Goal: Task Accomplishment & Management: Use online tool/utility

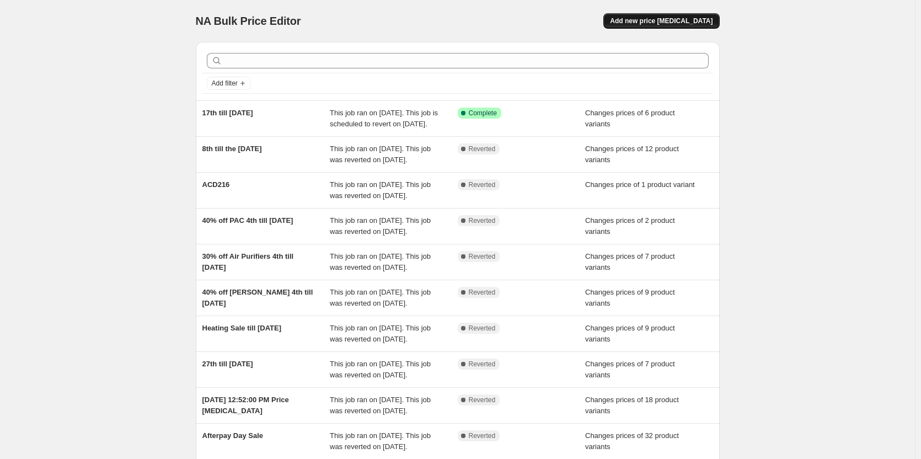
click at [682, 18] on span "Add new price [MEDICAL_DATA]" at bounding box center [661, 21] width 103 height 9
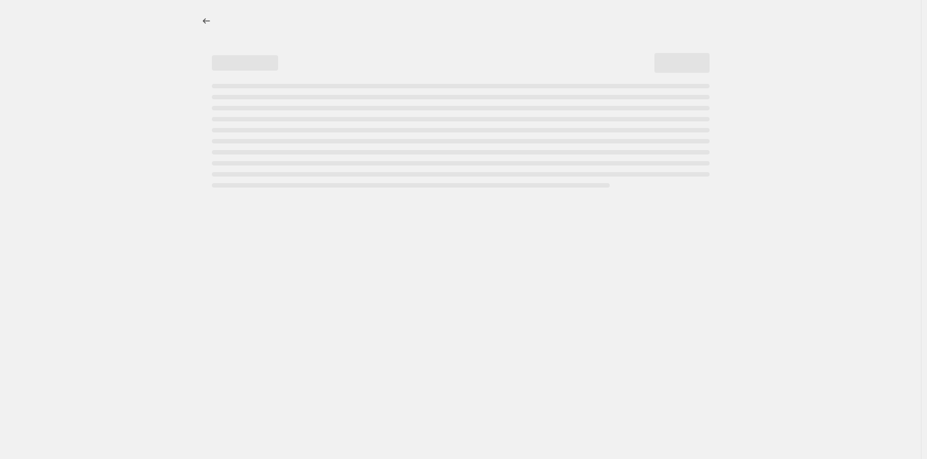
select select "percentage"
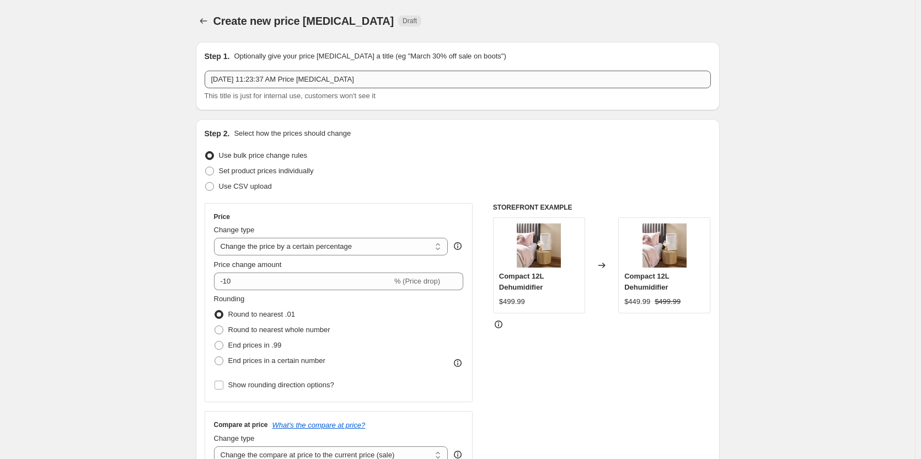
drag, startPoint x: 370, startPoint y: 67, endPoint x: 370, endPoint y: 74, distance: 7.2
click at [370, 74] on div "Step 1. Optionally give your price [MEDICAL_DATA] a title (eg "March 30% off sa…" at bounding box center [458, 76] width 506 height 51
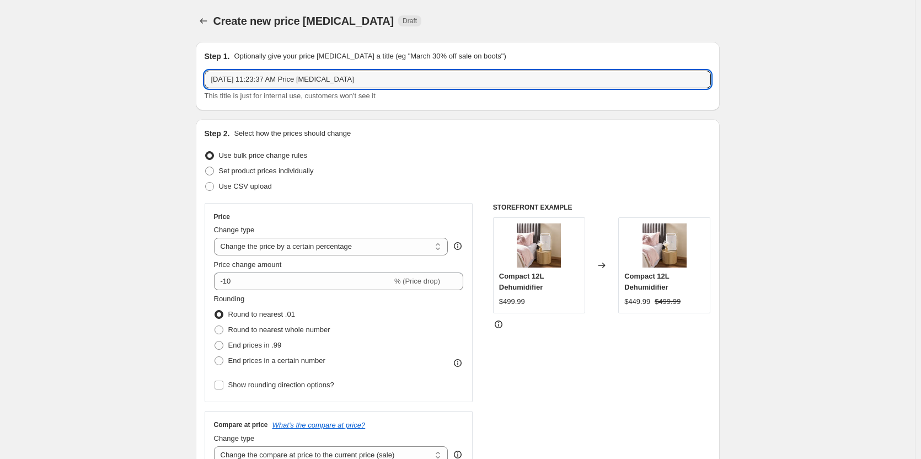
drag, startPoint x: 373, startPoint y: 79, endPoint x: 140, endPoint y: 59, distance: 234.1
type input "ACD235 & AUS-1250AZPU"
click at [212, 168] on span at bounding box center [209, 171] width 9 height 9
click at [206, 167] on input "Set product prices individually" at bounding box center [205, 167] width 1 height 1
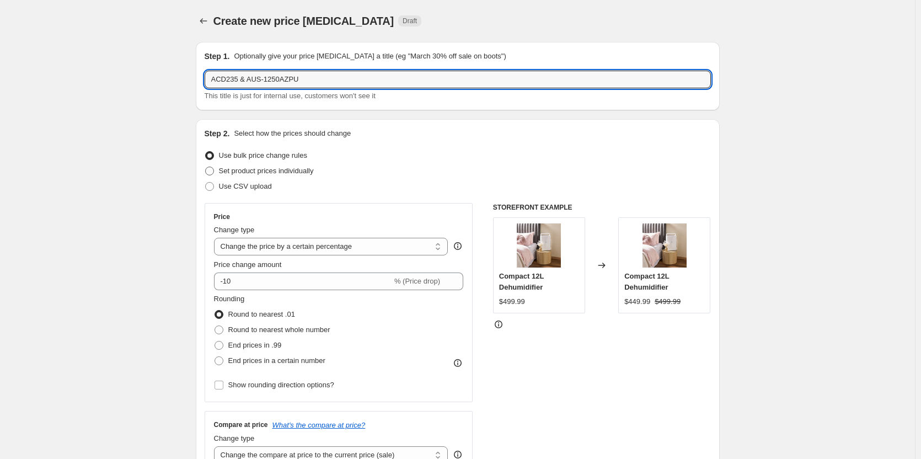
radio input "true"
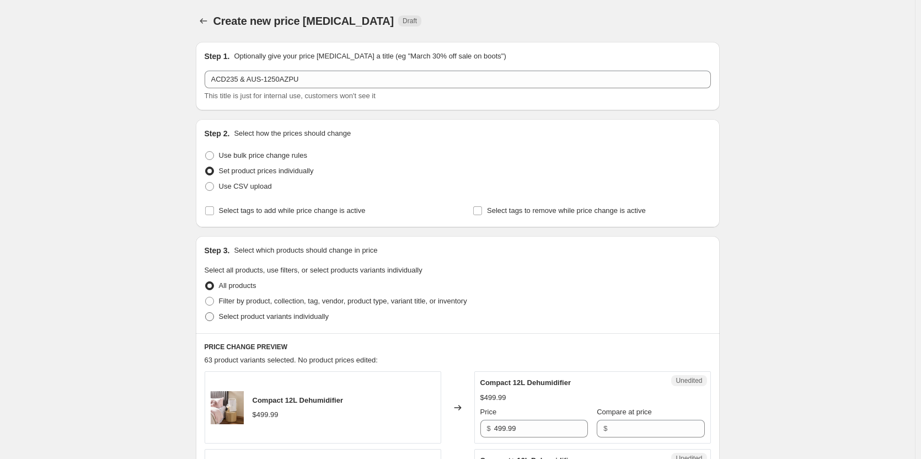
click at [210, 316] on span at bounding box center [209, 316] width 9 height 9
click at [206, 313] on input "Select product variants individually" at bounding box center [205, 312] width 1 height 1
radio input "true"
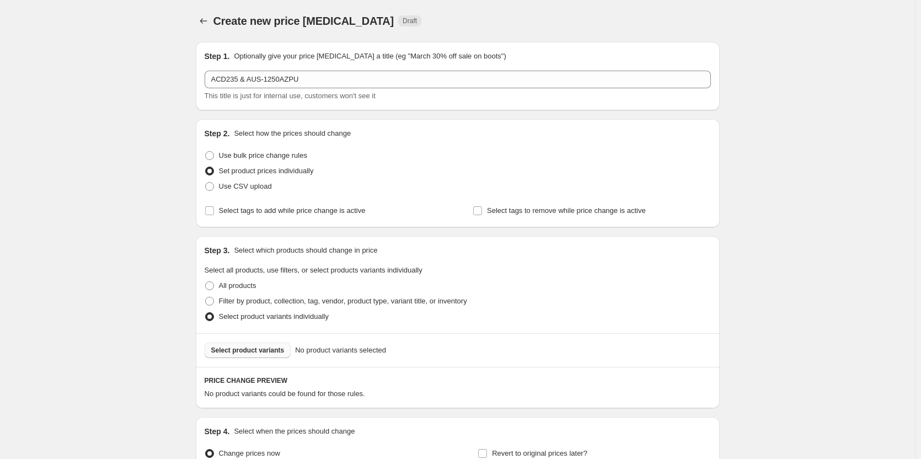
click at [232, 354] on span "Select product variants" at bounding box center [247, 350] width 73 height 9
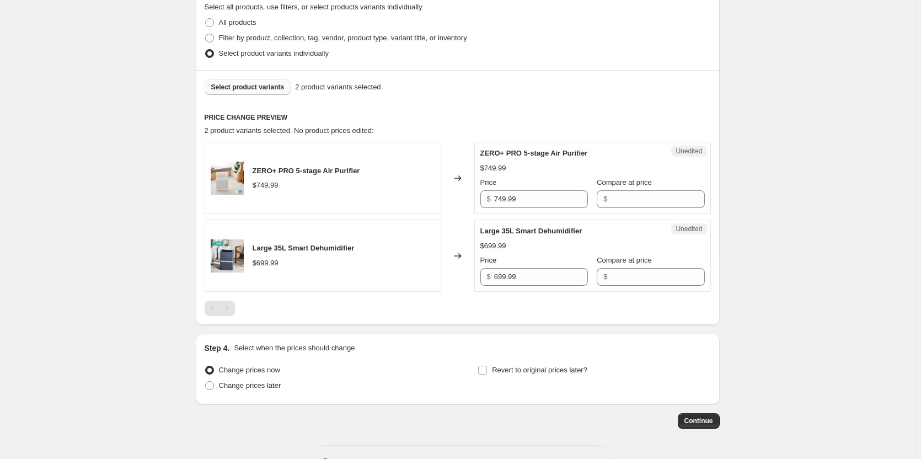
scroll to position [276, 0]
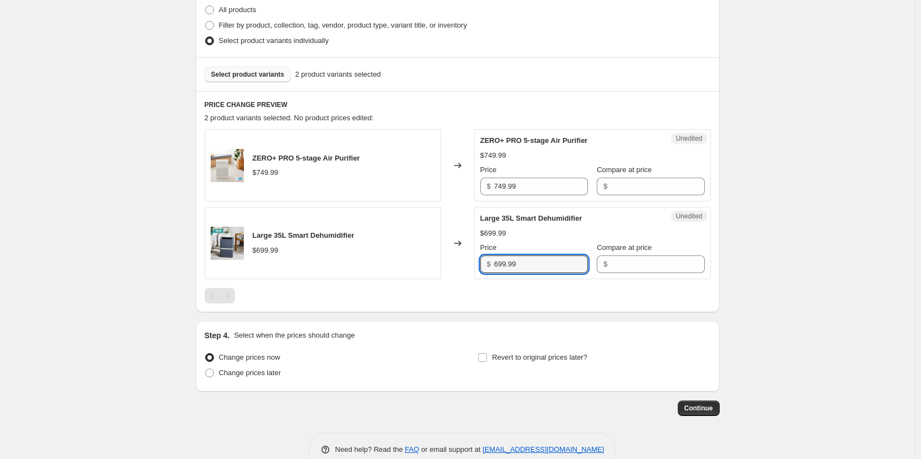
drag, startPoint x: 545, startPoint y: 268, endPoint x: 451, endPoint y: 261, distance: 95.1
click at [451, 261] on div "Large 35L Smart Dehumidifier $699.99 Changed to Unedited Large 35L Smart Dehumi…" at bounding box center [458, 243] width 506 height 72
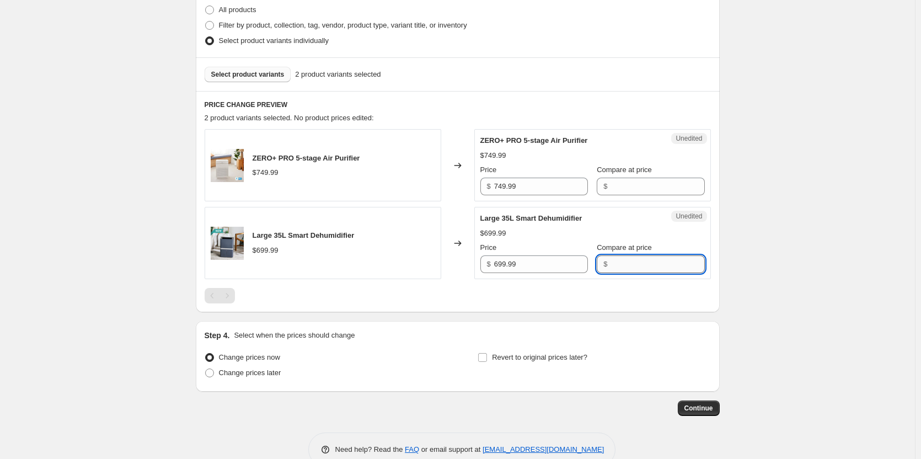
drag, startPoint x: 650, startPoint y: 268, endPoint x: 643, endPoint y: 268, distance: 6.6
click at [650, 268] on input "Compare at price" at bounding box center [658, 264] width 94 height 18
paste input "699.99"
type input "699.99"
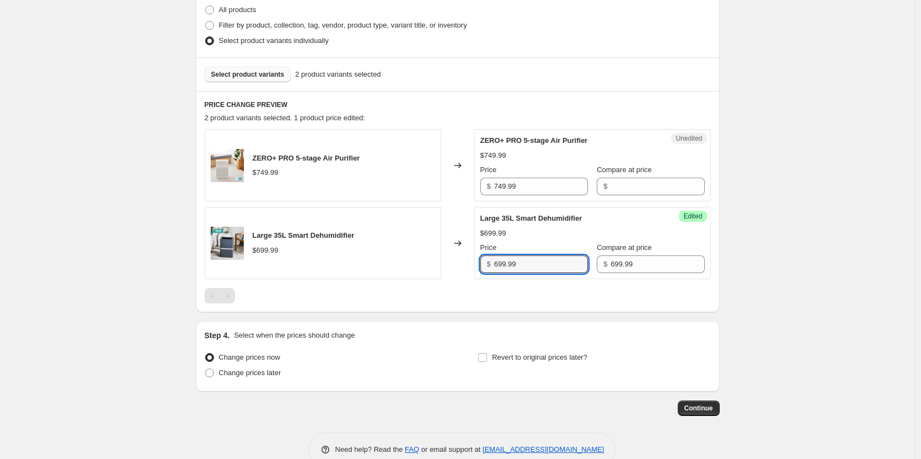
drag, startPoint x: 538, startPoint y: 268, endPoint x: 446, endPoint y: 266, distance: 92.1
click at [447, 266] on div "Large 35L Smart Dehumidifier $699.99 Changed to Success Edited Large 35L Smart …" at bounding box center [458, 243] width 506 height 72
type input "489.00"
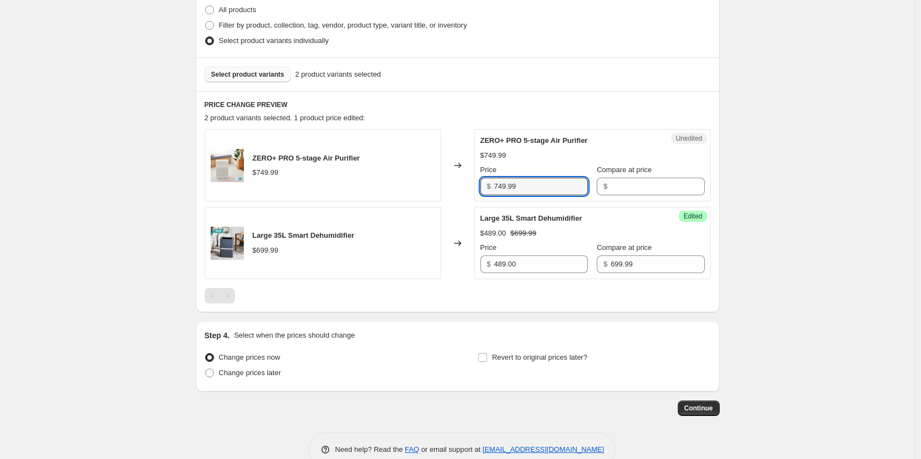
drag, startPoint x: 550, startPoint y: 192, endPoint x: 455, endPoint y: 190, distance: 94.9
click at [456, 190] on div "ZERO+ PRO 5-stage Air Purifier $749.99 Changed to Unedited ZERO+ PRO 5-stage Ai…" at bounding box center [458, 165] width 506 height 72
click at [643, 188] on input "Compare at price" at bounding box center [658, 187] width 94 height 18
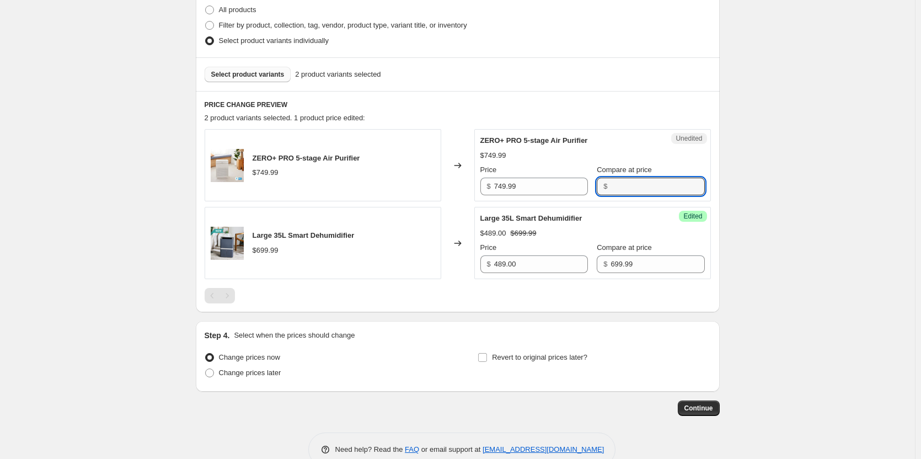
paste input "749.99"
type input "749.99"
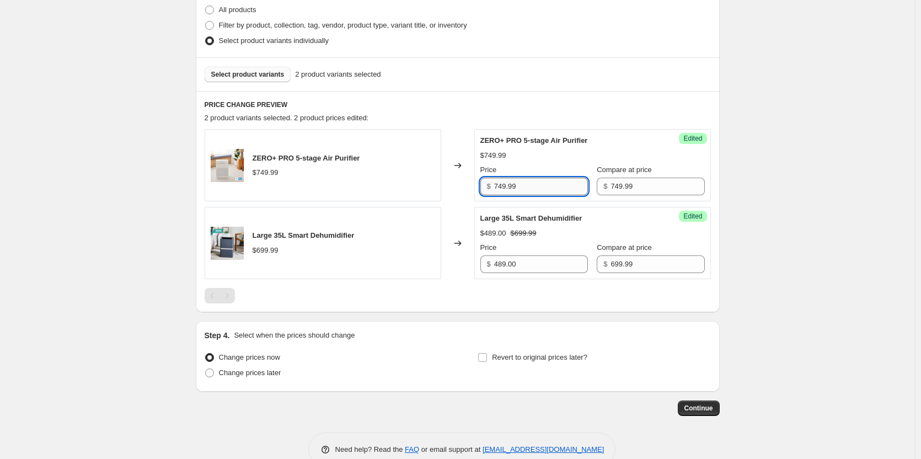
drag, startPoint x: 513, startPoint y: 190, endPoint x: 534, endPoint y: 188, distance: 20.5
click at [515, 190] on input "749.99" at bounding box center [541, 187] width 94 height 18
drag, startPoint x: 541, startPoint y: 186, endPoint x: 453, endPoint y: 185, distance: 87.7
click at [453, 185] on div "ZERO+ PRO 5-stage Air Purifier $749.99 Changed to Success Edited ZERO+ PRO 5-st…" at bounding box center [458, 165] width 506 height 72
type input "499.00"
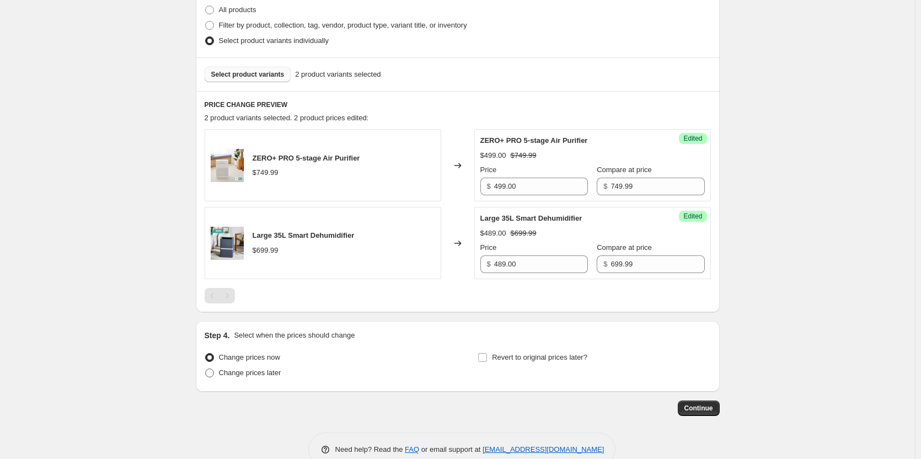
click at [210, 373] on span at bounding box center [209, 372] width 9 height 9
click at [206, 369] on input "Change prices later" at bounding box center [205, 368] width 1 height 1
radio input "true"
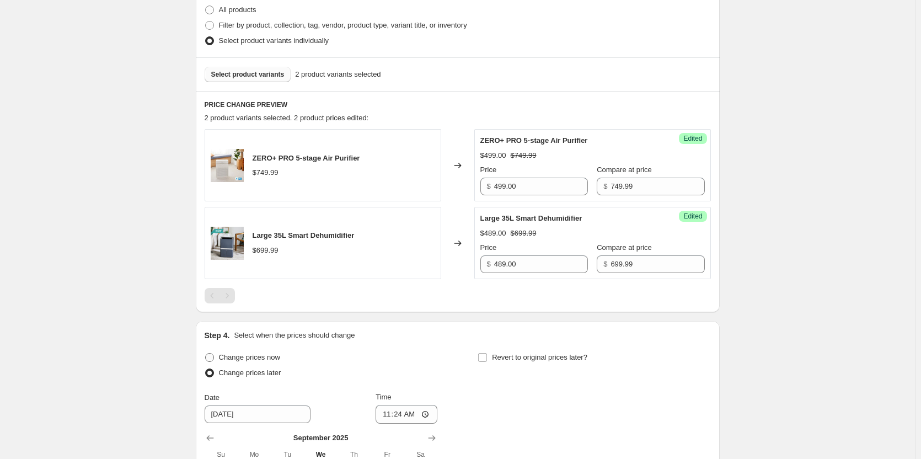
click at [210, 356] on span at bounding box center [209, 357] width 9 height 9
click at [206, 354] on input "Change prices now" at bounding box center [205, 353] width 1 height 1
radio input "true"
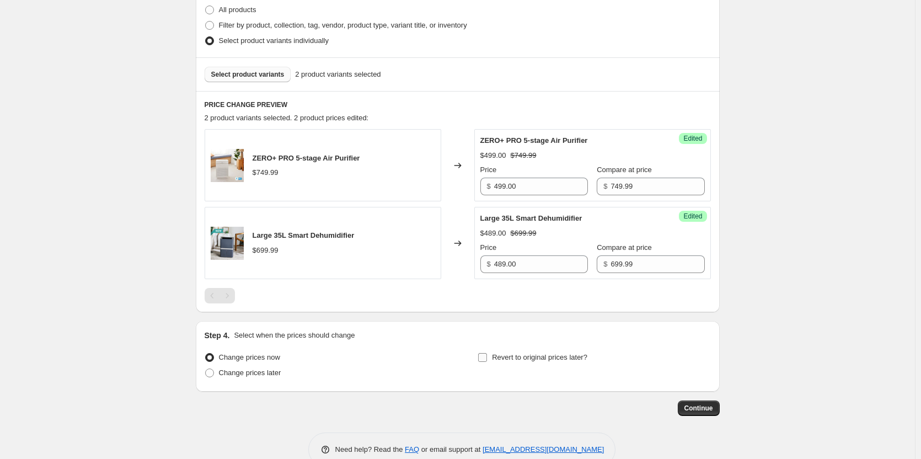
click at [484, 356] on input "Revert to original prices later?" at bounding box center [482, 357] width 9 height 9
checkbox input "true"
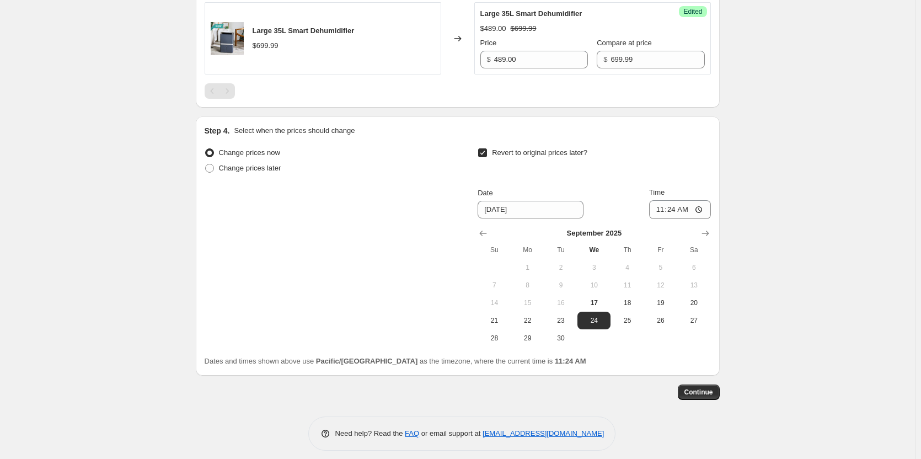
scroll to position [489, 0]
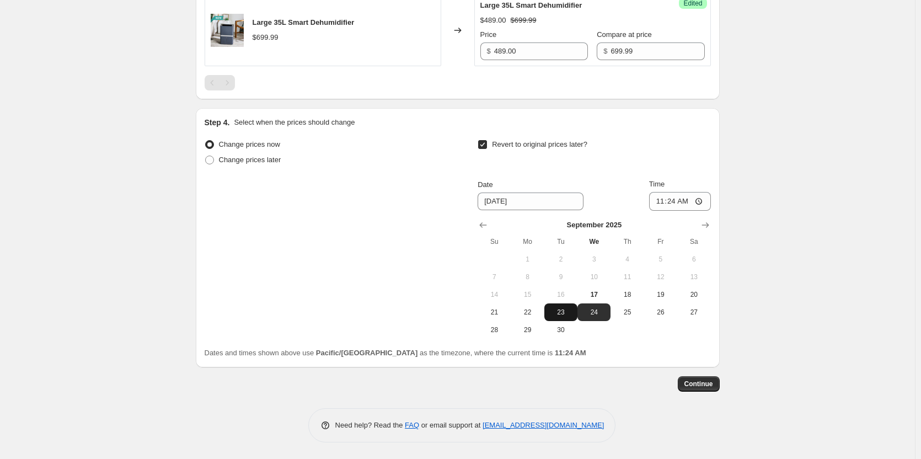
click at [563, 315] on span "23" at bounding box center [561, 312] width 24 height 9
type input "[DATE]"
click at [702, 203] on input "11:24" at bounding box center [680, 201] width 62 height 19
type input "23:59"
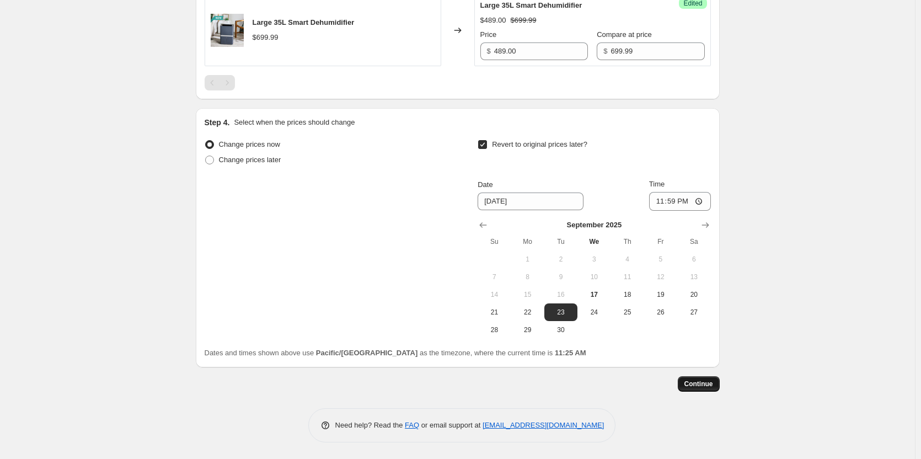
click at [702, 382] on span "Continue" at bounding box center [698, 383] width 29 height 9
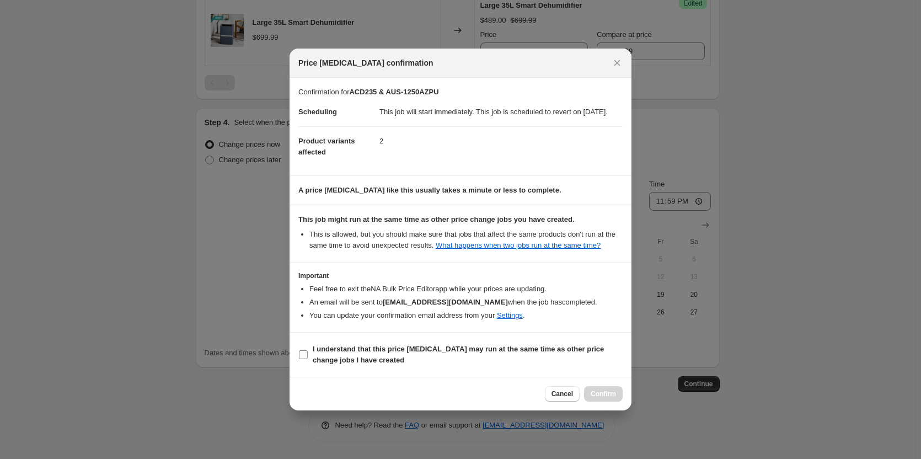
click at [302, 359] on input "I understand that this price [MEDICAL_DATA] may run at the same time as other p…" at bounding box center [303, 354] width 9 height 9
checkbox input "true"
click at [608, 398] on span "Confirm" at bounding box center [603, 393] width 25 height 9
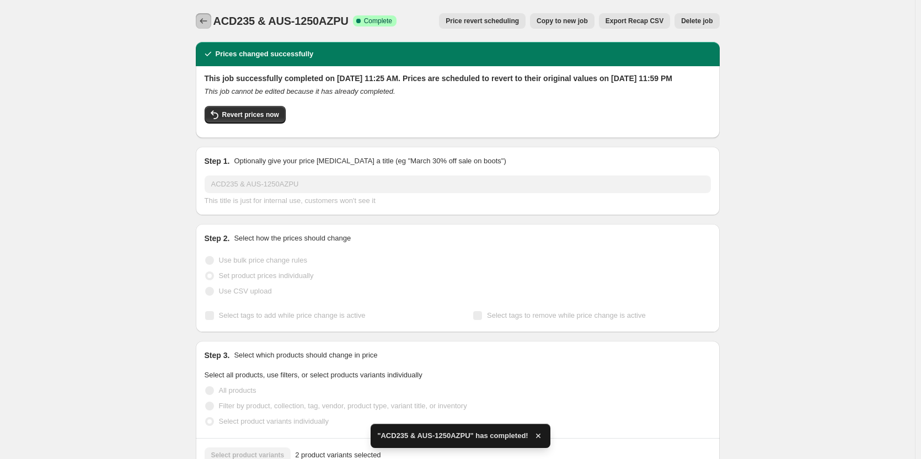
click at [204, 24] on icon "Price change jobs" at bounding box center [203, 20] width 11 height 11
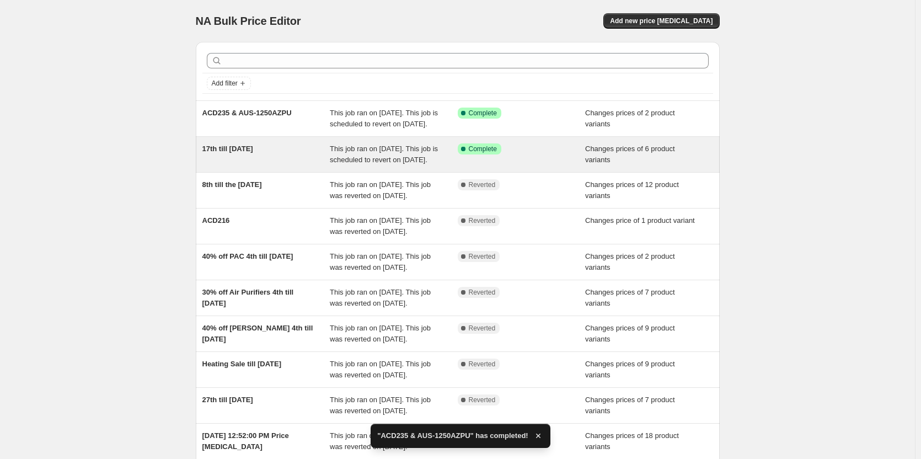
click at [265, 165] on div "17th till [DATE]" at bounding box center [266, 154] width 128 height 22
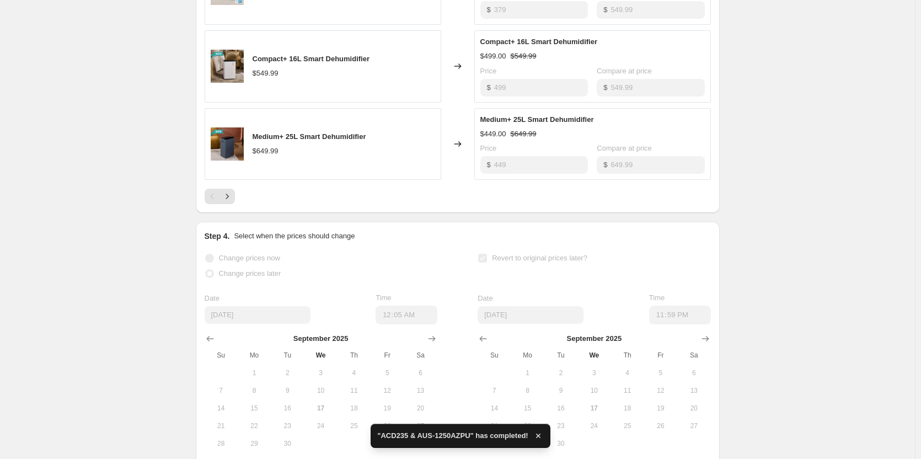
scroll to position [717, 0]
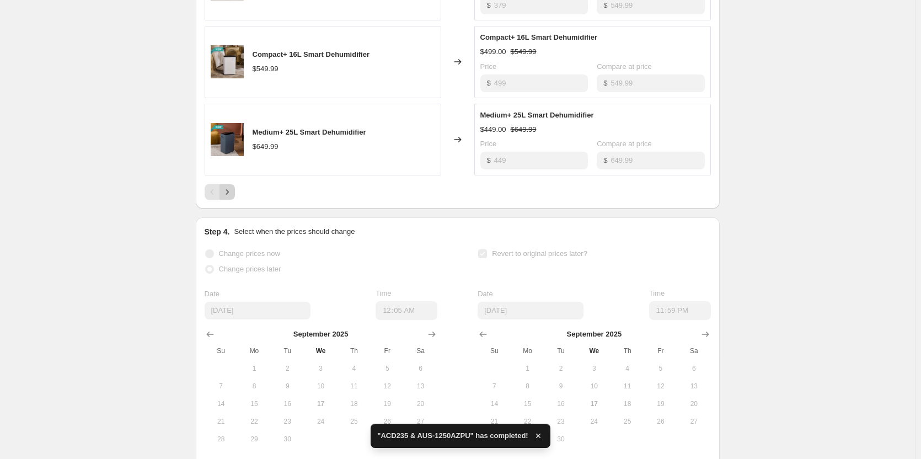
click at [228, 195] on icon "Next" at bounding box center [227, 192] width 3 height 5
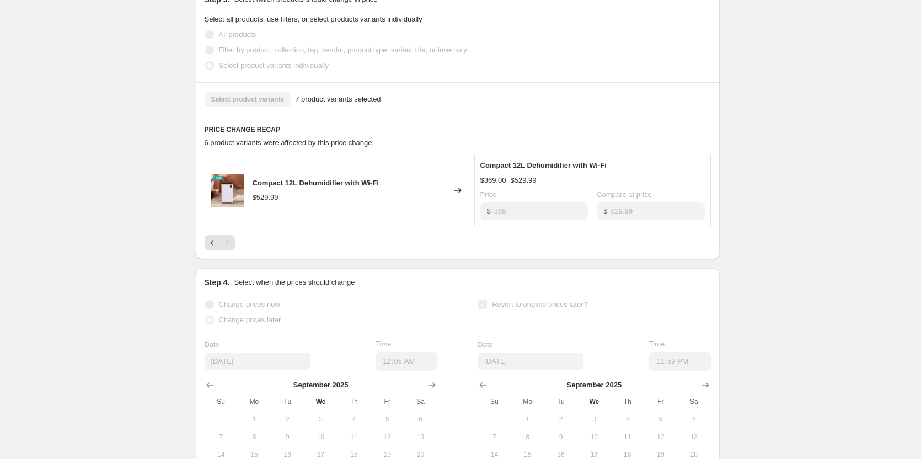
scroll to position [337, 0]
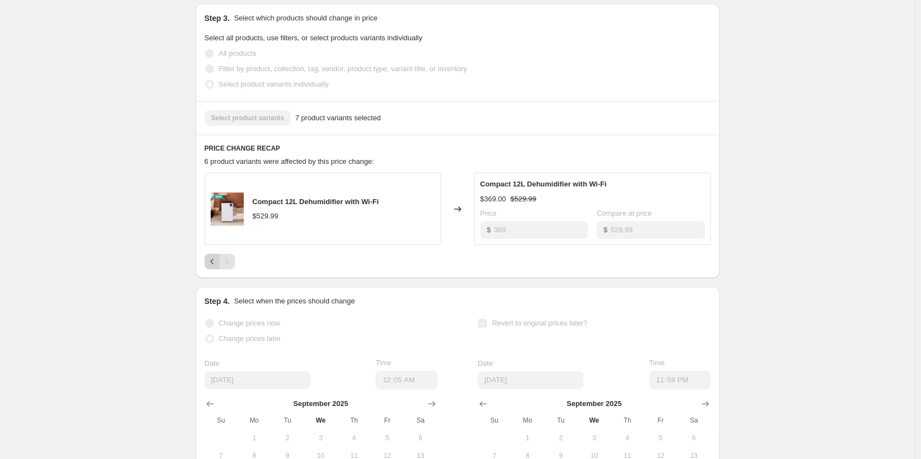
click at [211, 267] on button "Previous" at bounding box center [212, 261] width 15 height 15
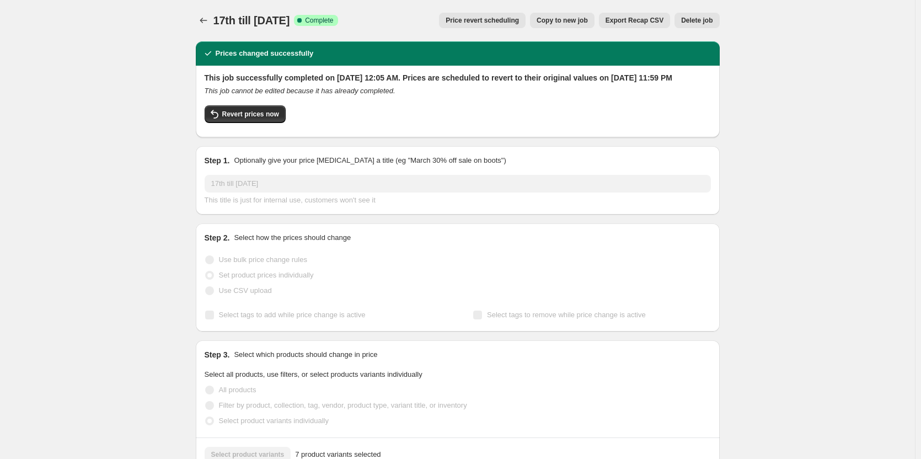
scroll to position [0, 0]
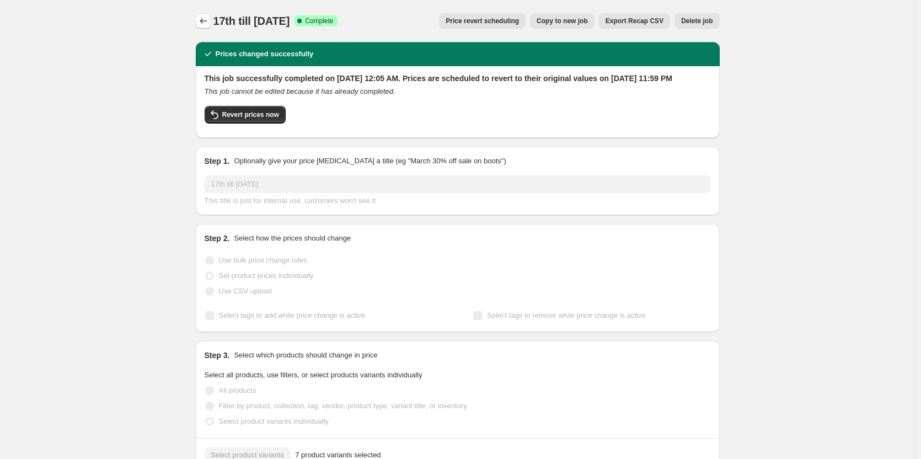
click at [203, 25] on icon "Price change jobs" at bounding box center [203, 20] width 11 height 11
